Goal: Communication & Community: Ask a question

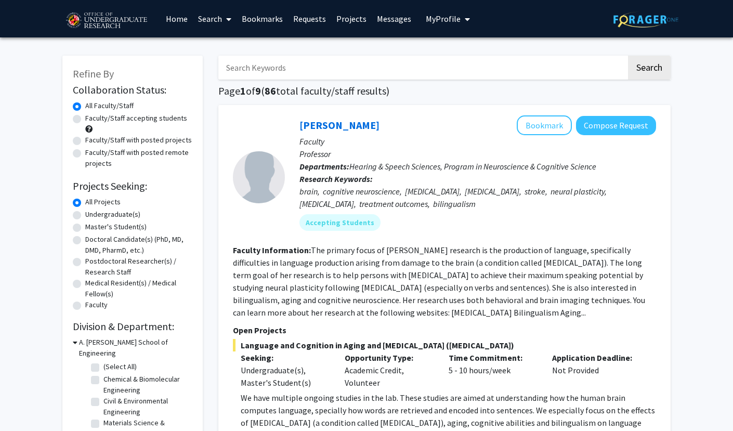
click at [461, 22] on span "My profile dropdown to access profile and logout" at bounding box center [465, 19] width 9 height 36
click at [258, 22] on link "Bookmarks" at bounding box center [262, 19] width 51 height 36
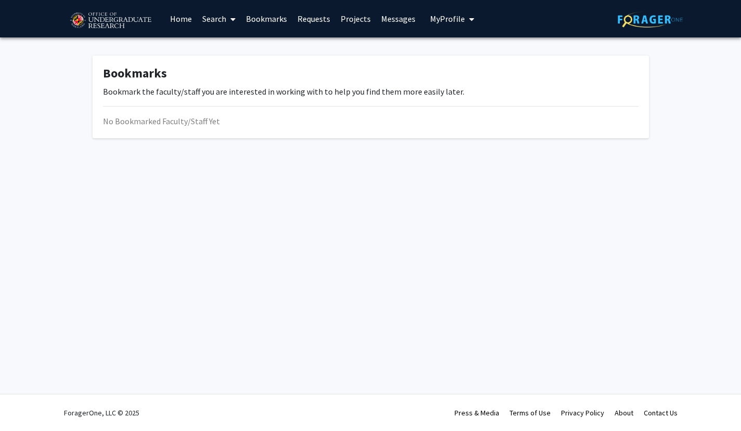
click at [223, 22] on link "Search" at bounding box center [219, 19] width 44 height 36
click at [238, 43] on span "Faculty/Staff" at bounding box center [235, 47] width 76 height 21
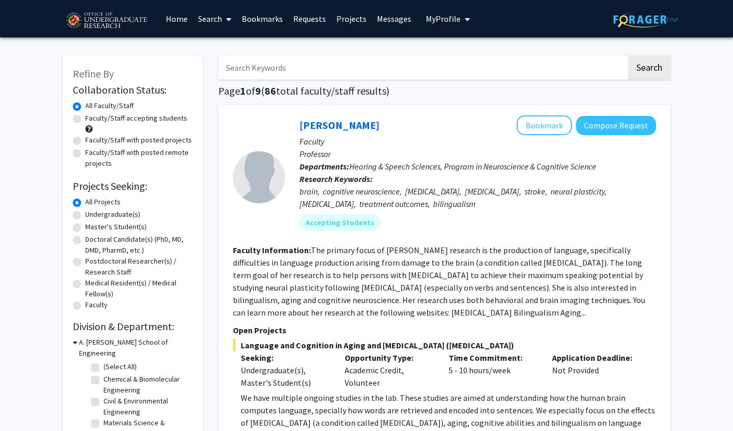
click at [262, 64] on input "Search Keywords" at bounding box center [422, 68] width 408 height 24
type input "shack"
click at [628, 56] on button "Search" at bounding box center [649, 68] width 43 height 24
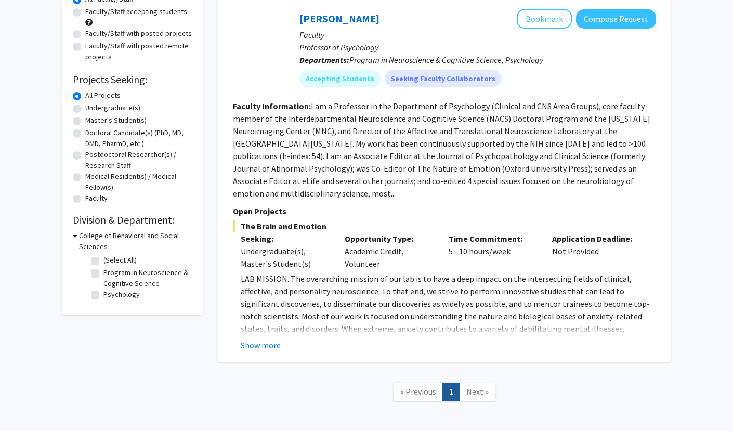
scroll to position [140, 0]
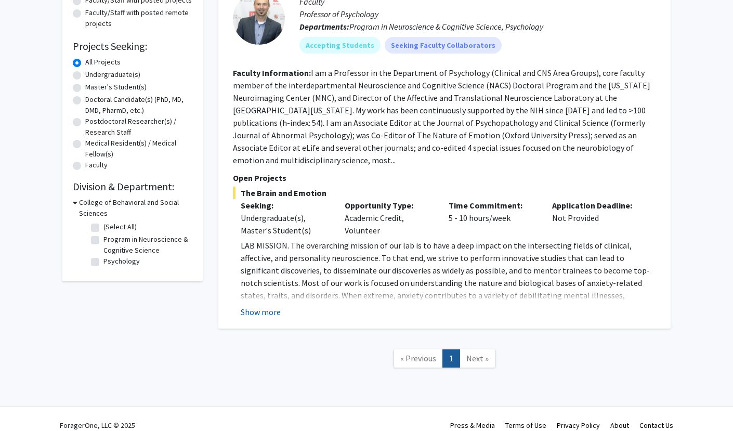
click at [260, 306] on button "Show more" at bounding box center [261, 312] width 40 height 12
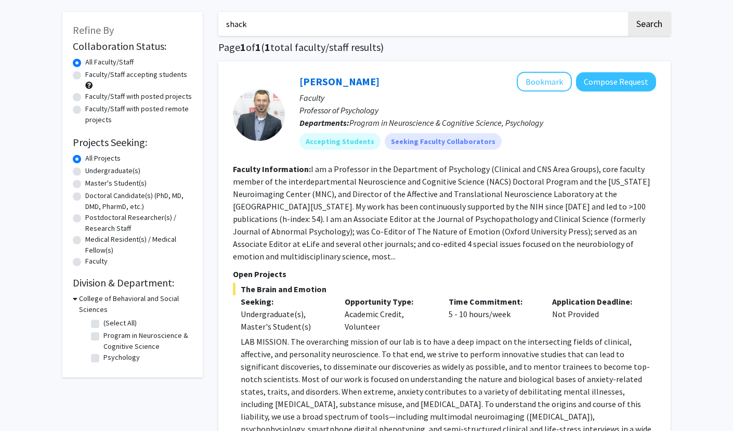
scroll to position [0, 0]
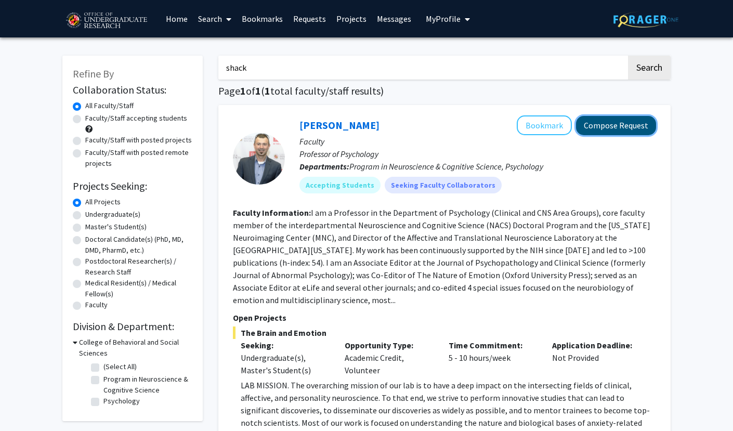
click at [608, 127] on button "Compose Request" at bounding box center [616, 125] width 80 height 19
